Goal: Browse casually

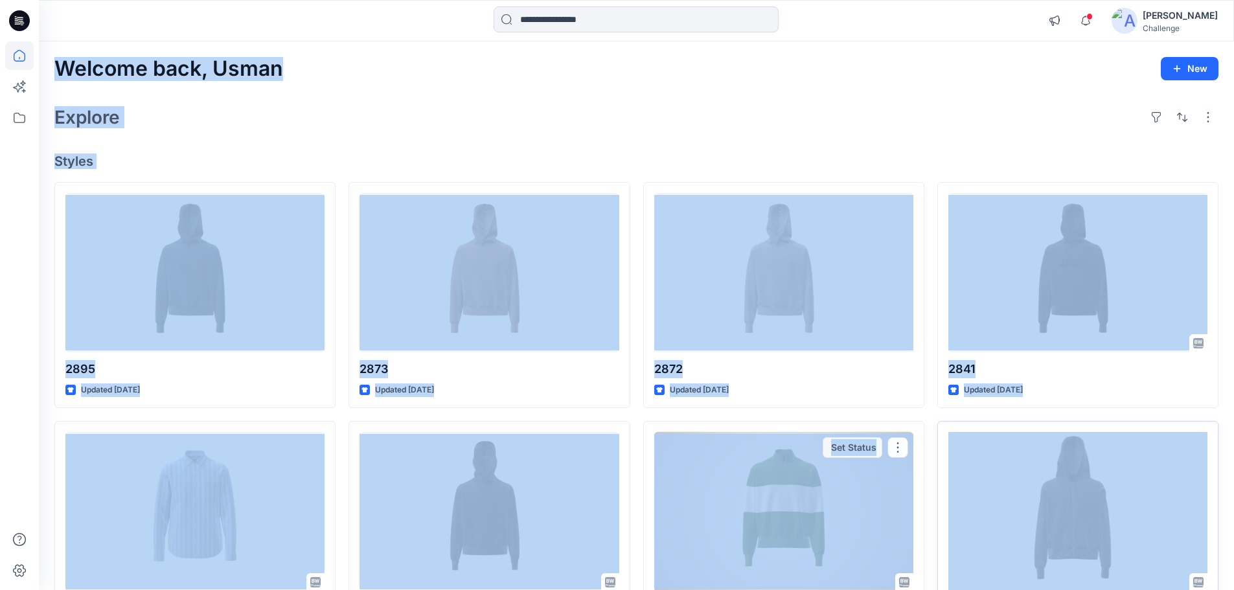
drag, startPoint x: 58, startPoint y: 66, endPoint x: 953, endPoint y: 446, distance: 972.5
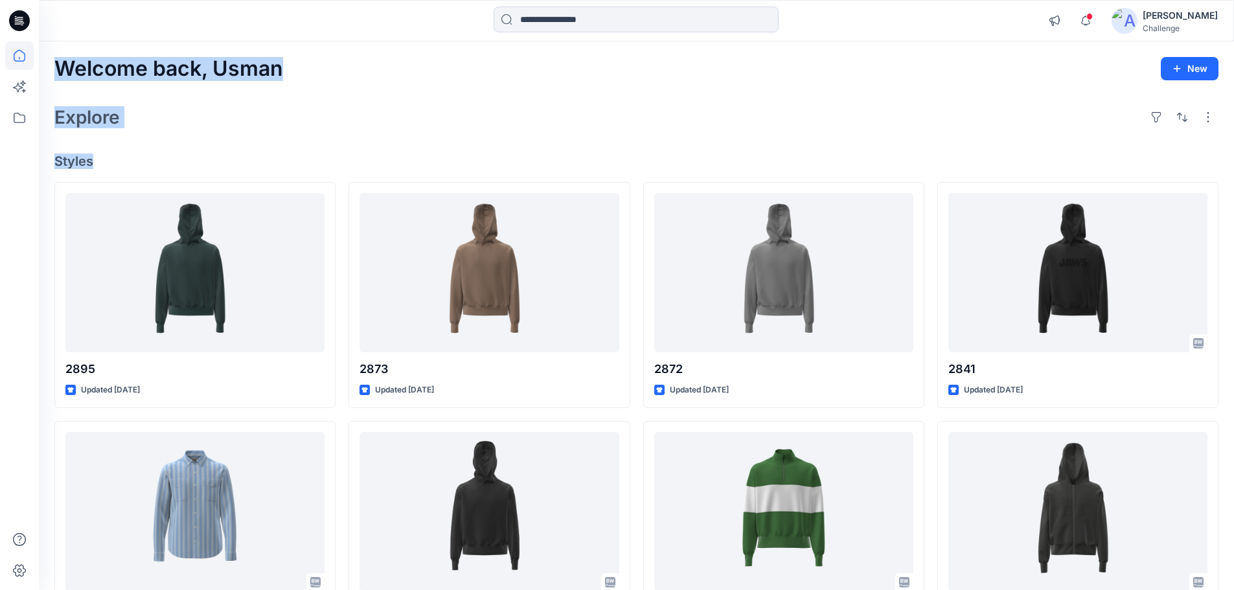
drag, startPoint x: 60, startPoint y: 69, endPoint x: 100, endPoint y: 165, distance: 104.2
click at [120, 167] on h4 "Styles" at bounding box center [636, 162] width 1164 height 16
drag, startPoint x: 59, startPoint y: 70, endPoint x: 113, endPoint y: 165, distance: 109.4
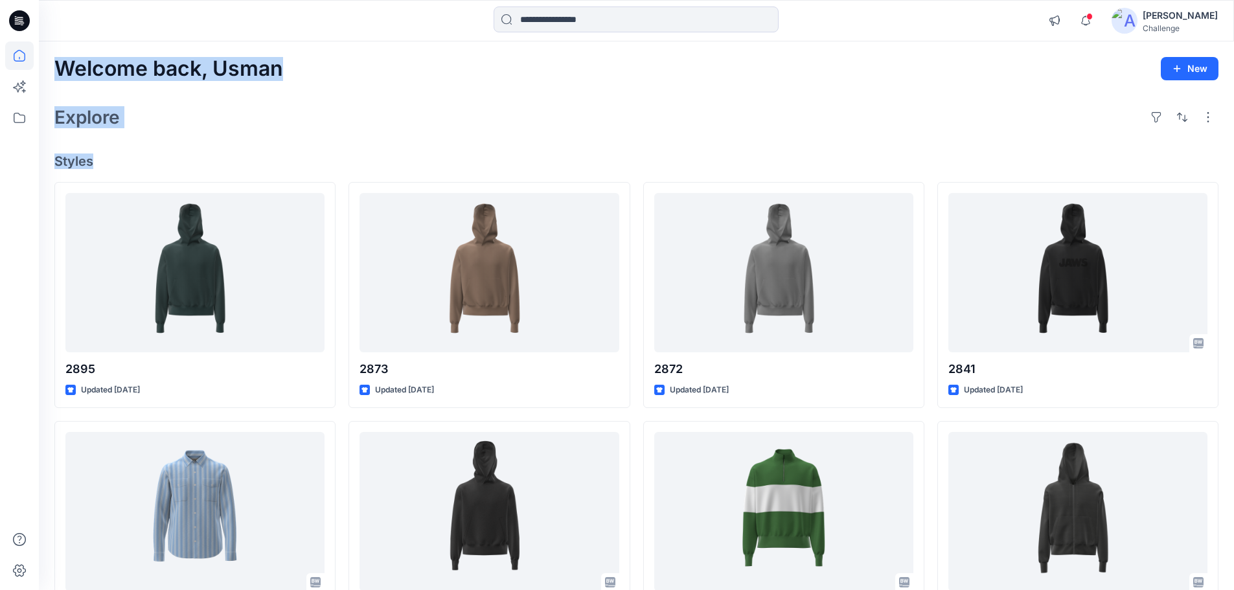
click at [114, 161] on h4 "Styles" at bounding box center [636, 162] width 1164 height 16
drag, startPoint x: 58, startPoint y: 71, endPoint x: 102, endPoint y: 159, distance: 99.1
drag, startPoint x: 58, startPoint y: 68, endPoint x: 95, endPoint y: 164, distance: 102.7
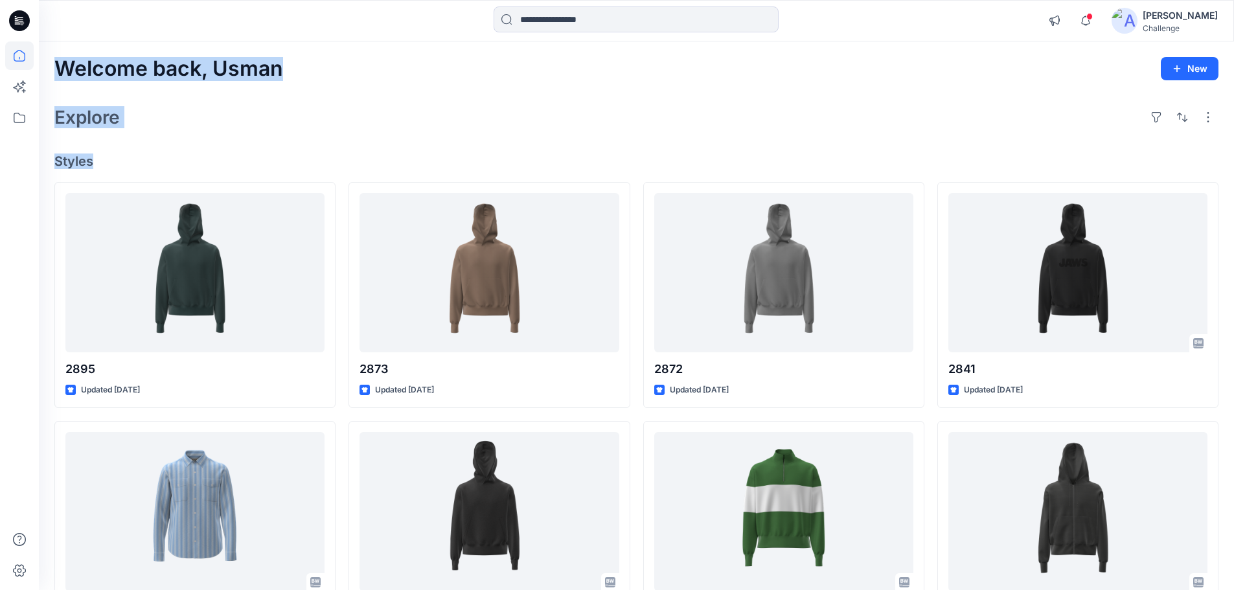
click at [117, 161] on h4 "Styles" at bounding box center [636, 162] width 1164 height 16
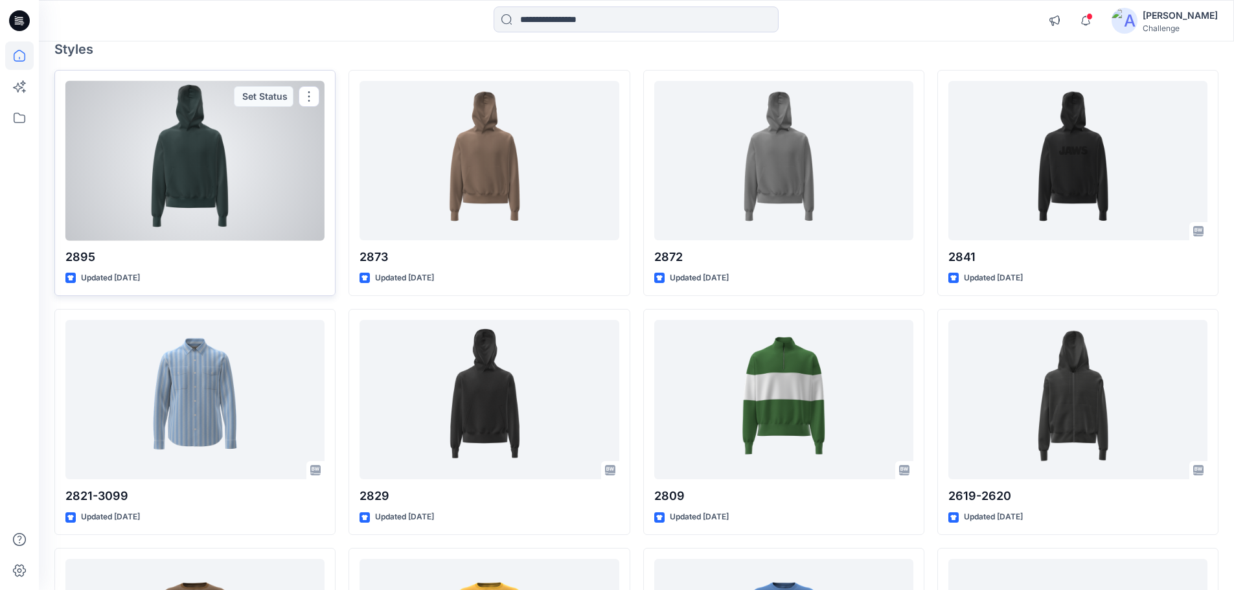
scroll to position [130, 0]
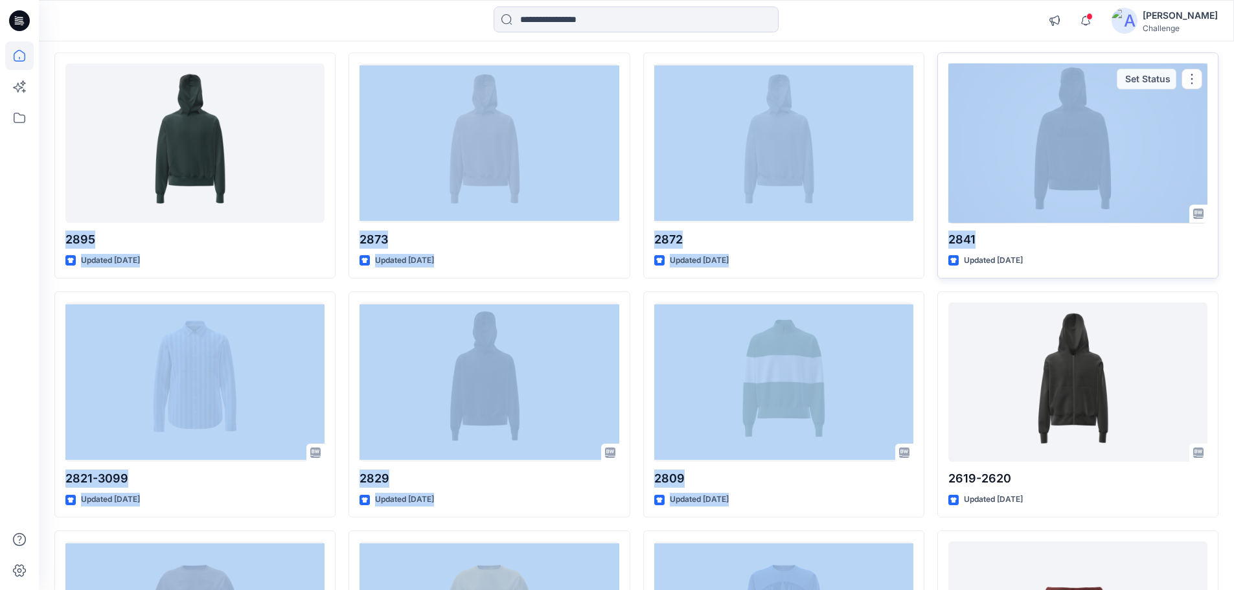
drag, startPoint x: 56, startPoint y: 236, endPoint x: 998, endPoint y: 249, distance: 942.7
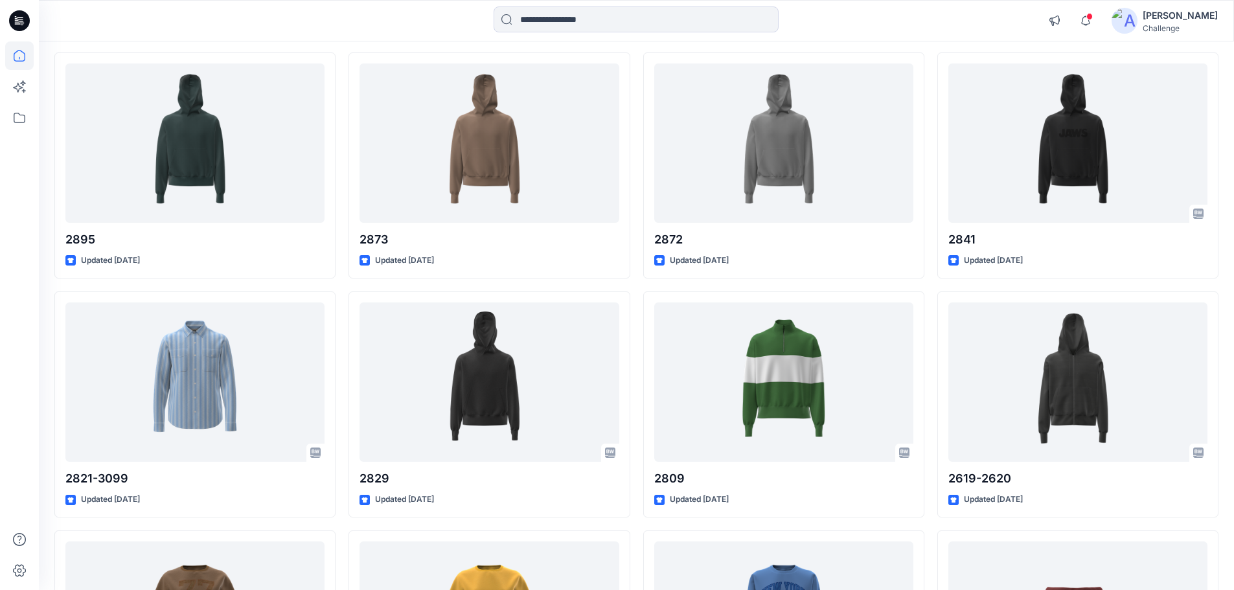
click at [28, 144] on div at bounding box center [19, 315] width 29 height 549
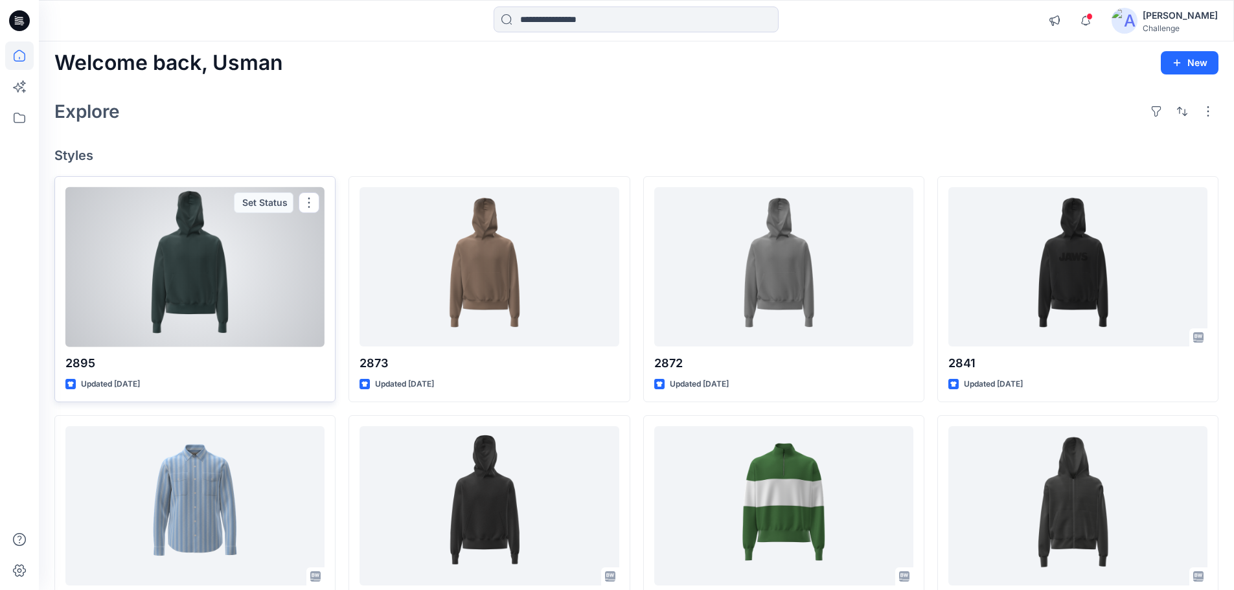
scroll to position [0, 0]
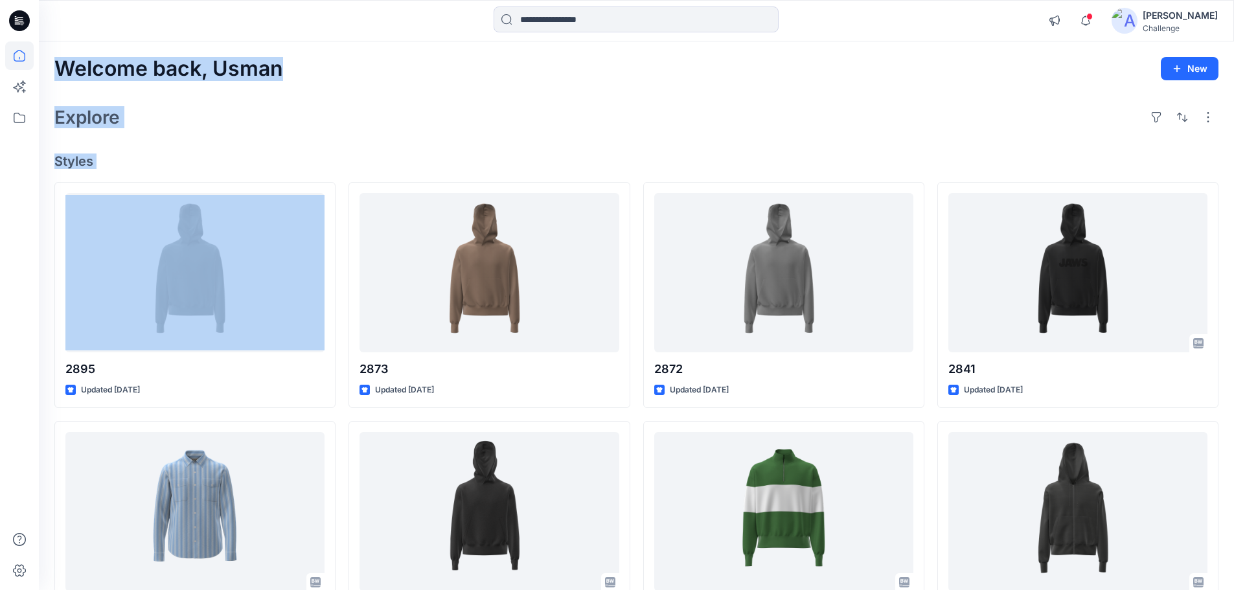
drag, startPoint x: 62, startPoint y: 68, endPoint x: 90, endPoint y: 176, distance: 111.3
click at [104, 166] on h4 "Styles" at bounding box center [636, 162] width 1164 height 16
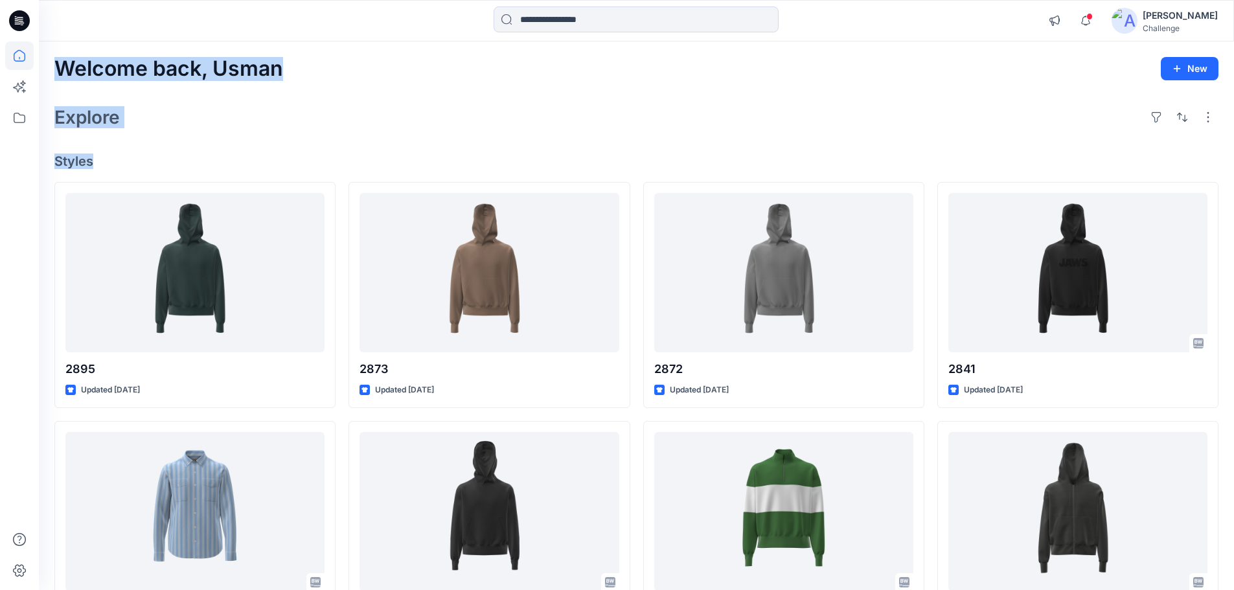
drag, startPoint x: 60, startPoint y: 72, endPoint x: 98, endPoint y: 162, distance: 98.1
click at [209, 127] on div "Explore" at bounding box center [636, 117] width 1164 height 31
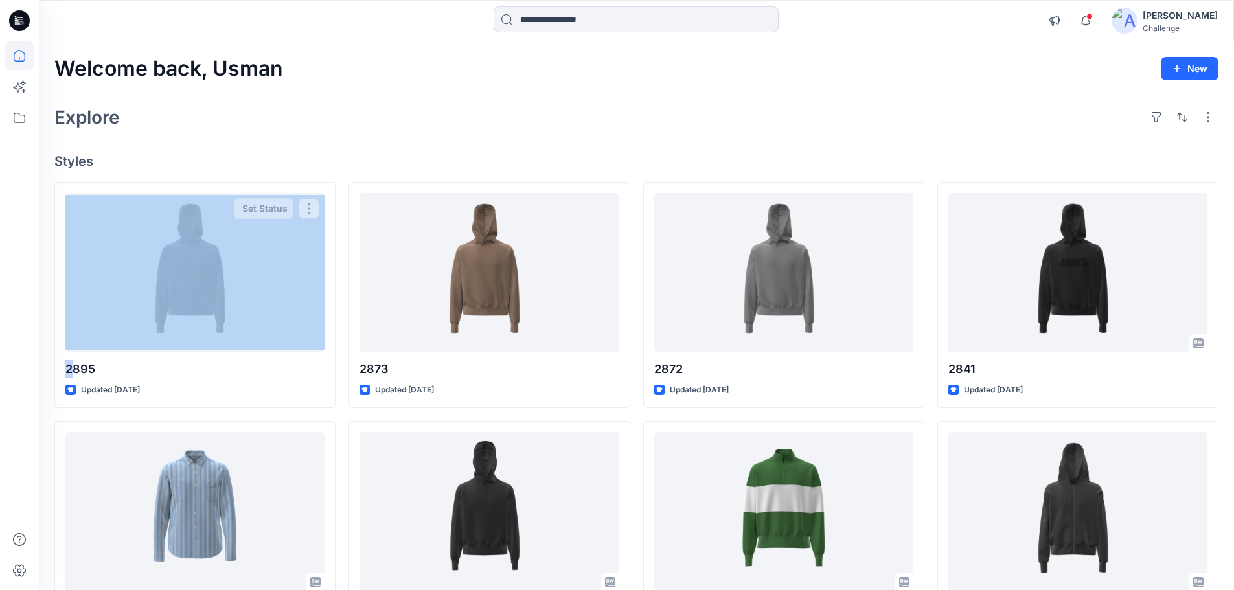
drag, startPoint x: 72, startPoint y: 367, endPoint x: 184, endPoint y: 167, distance: 230.0
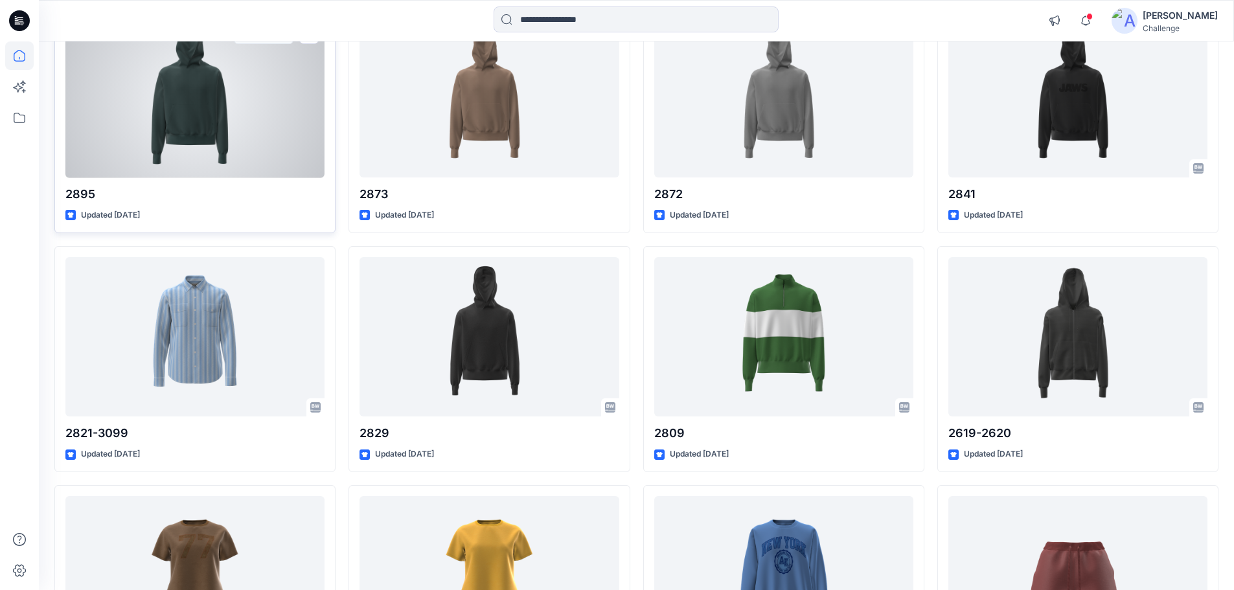
scroll to position [194, 0]
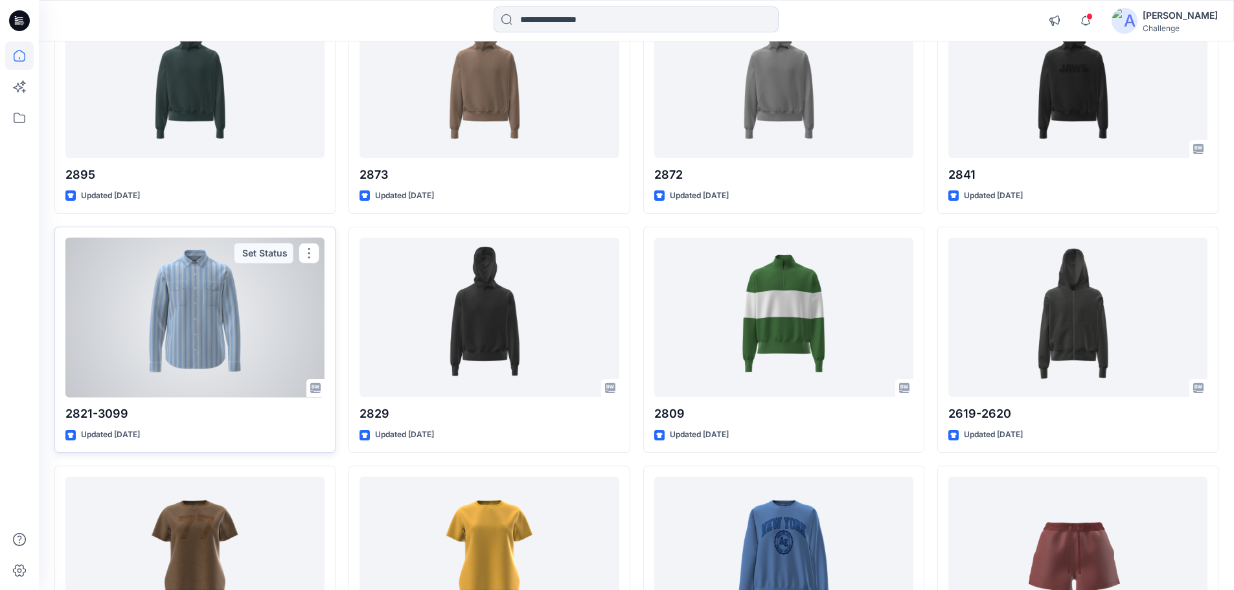
click at [178, 294] on div at bounding box center [194, 318] width 259 height 160
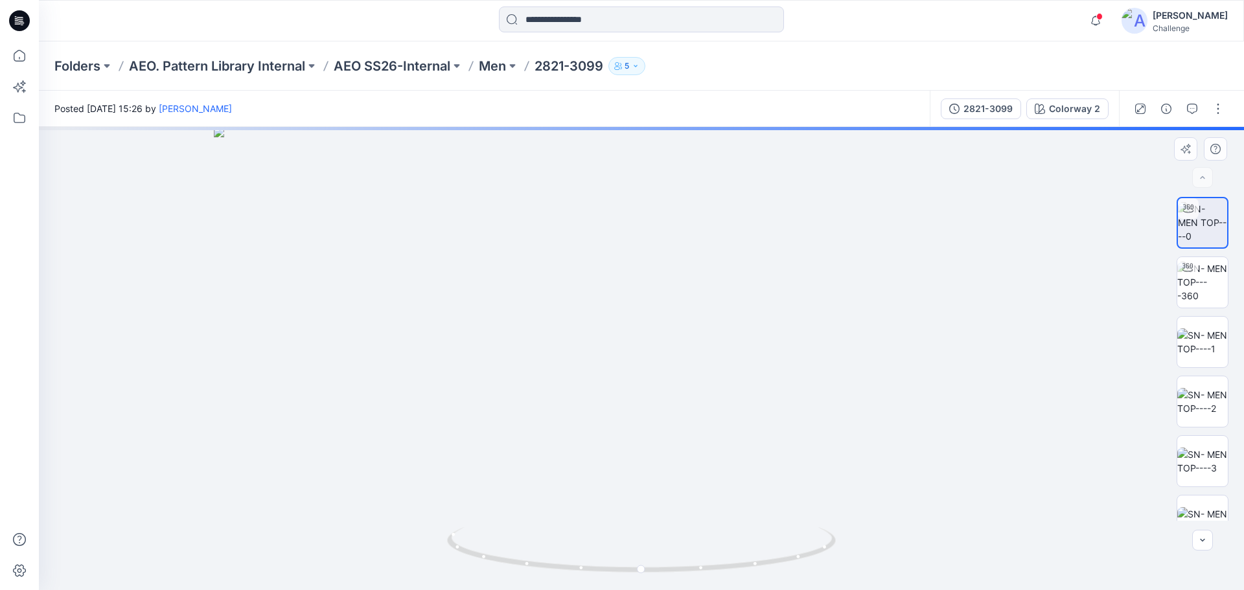
drag, startPoint x: 634, startPoint y: 187, endPoint x: 626, endPoint y: 441, distance: 254.7
click at [626, 441] on img at bounding box center [641, 358] width 855 height 463
drag, startPoint x: 608, startPoint y: 350, endPoint x: 606, endPoint y: 299, distance: 51.2
click at [606, 299] on img at bounding box center [637, 327] width 1263 height 526
drag, startPoint x: 645, startPoint y: 571, endPoint x: 360, endPoint y: 528, distance: 287.6
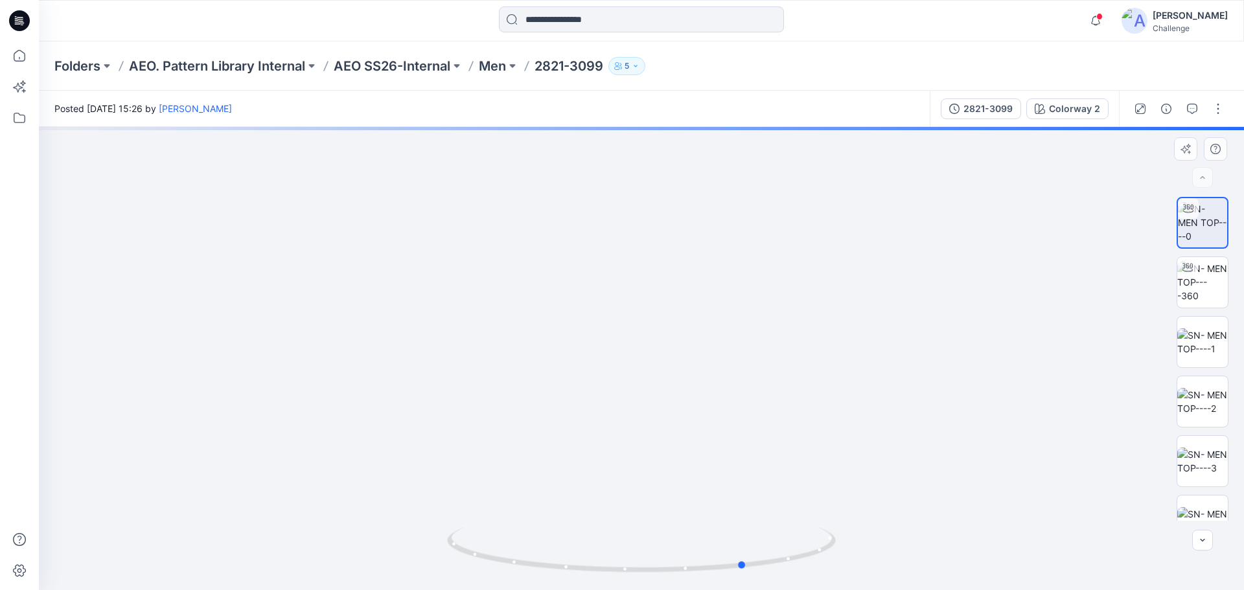
click at [360, 528] on div at bounding box center [641, 358] width 1205 height 463
drag, startPoint x: 742, startPoint y: 566, endPoint x: 665, endPoint y: 567, distance: 77.1
click at [665, 567] on circle at bounding box center [668, 569] width 8 height 8
